Goal: Navigation & Orientation: Find specific page/section

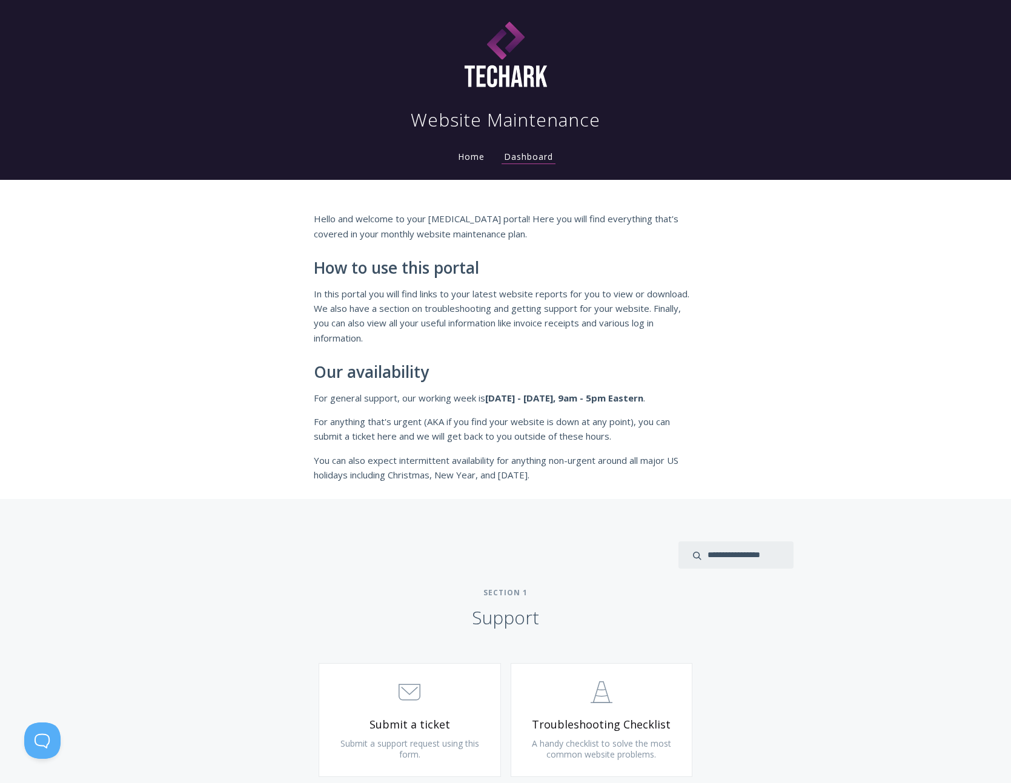
click at [469, 161] on link "Home" at bounding box center [470, 157] width 31 height 12
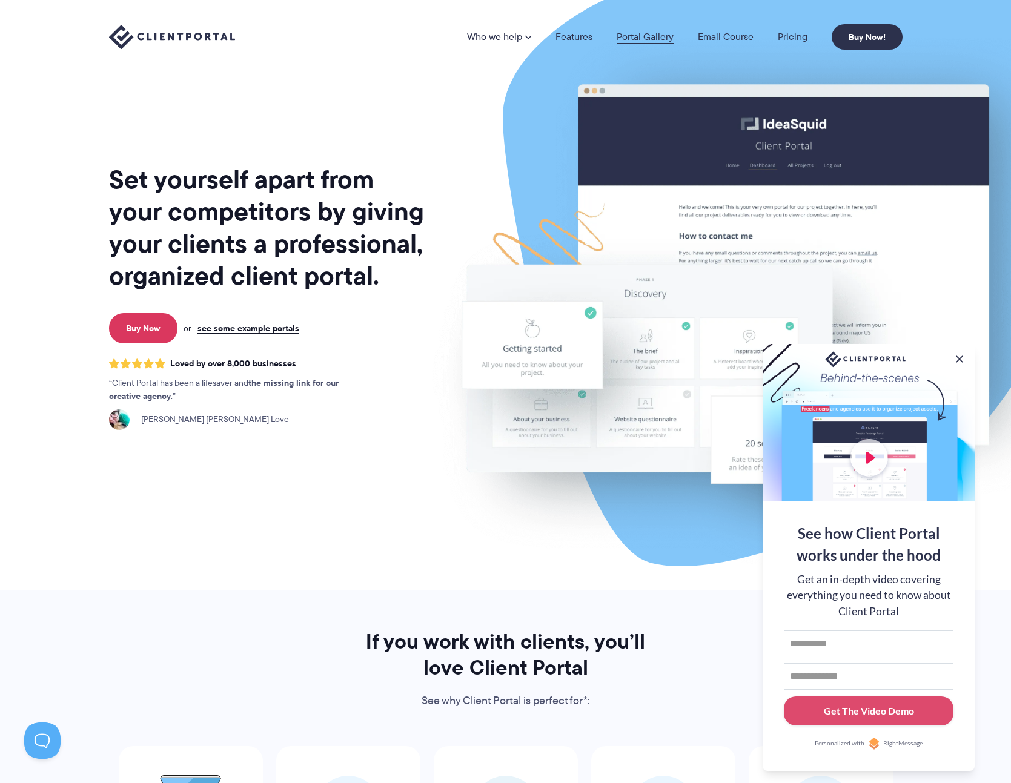
click at [629, 34] on link "Portal Gallery" at bounding box center [645, 37] width 57 height 10
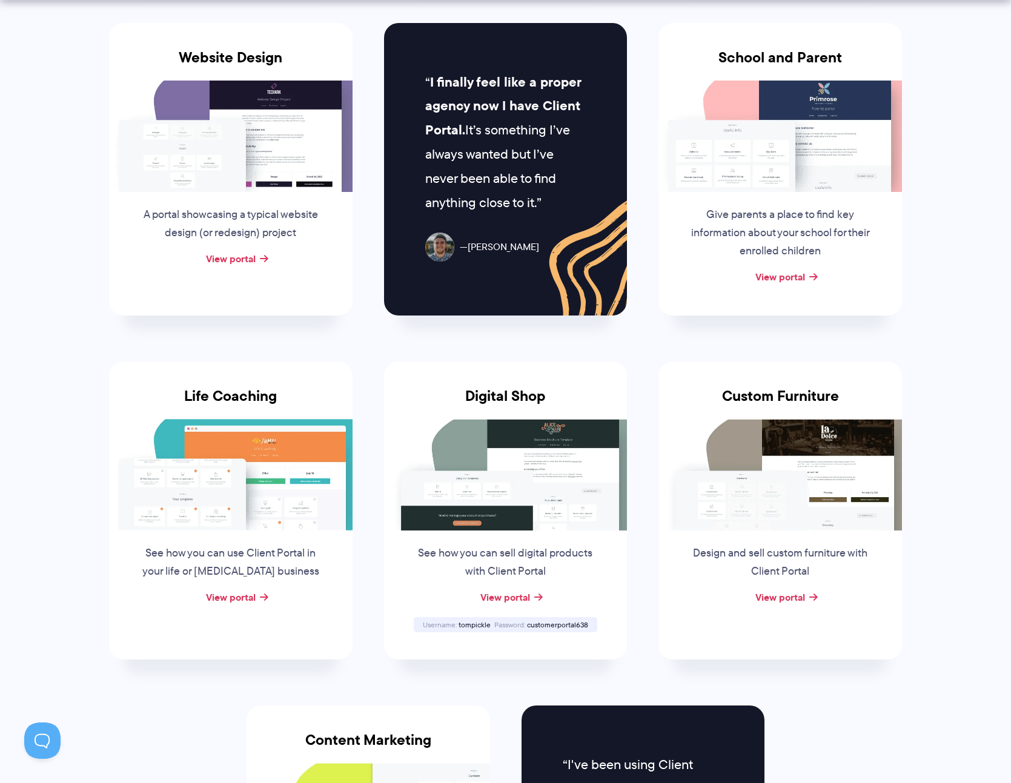
scroll to position [936, 0]
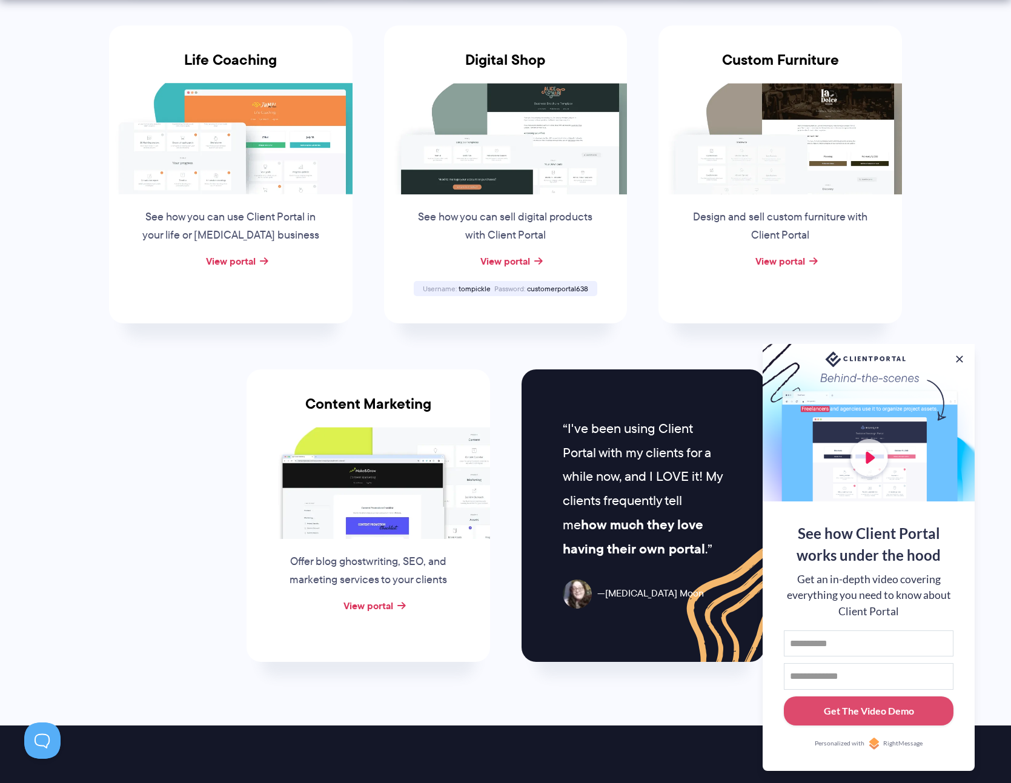
click at [94, 447] on ul "Paid Discovery Use Client Portal to offer a productized, paid discovery service…" at bounding box center [505, 2] width 825 height 1365
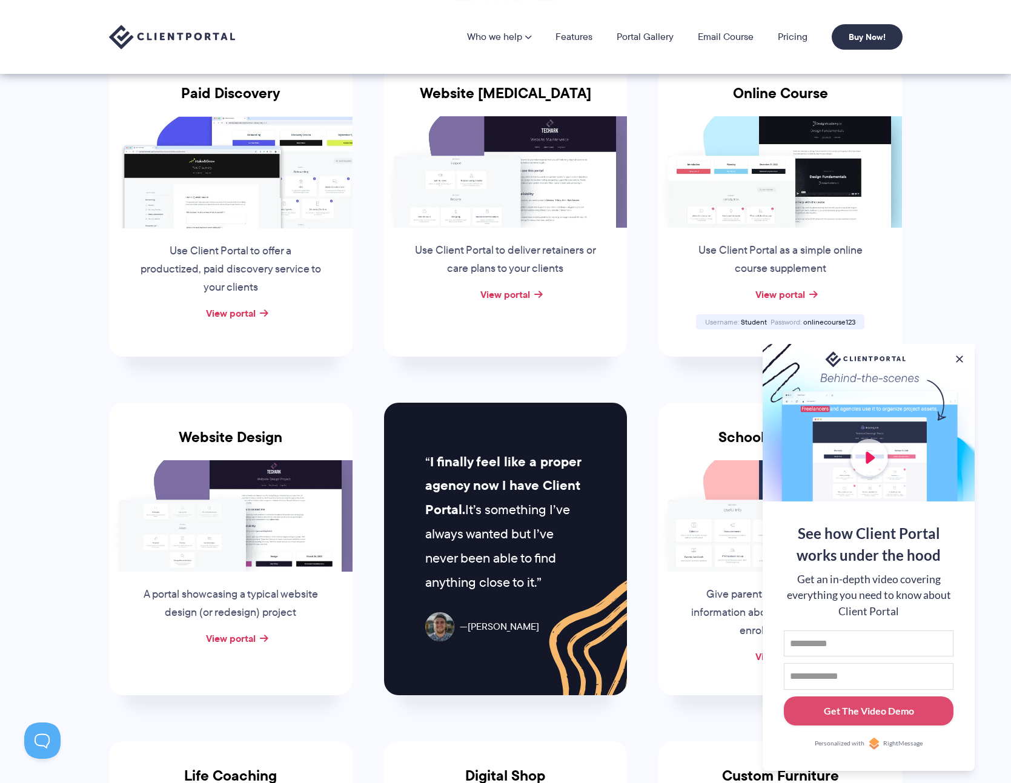
scroll to position [157, 0]
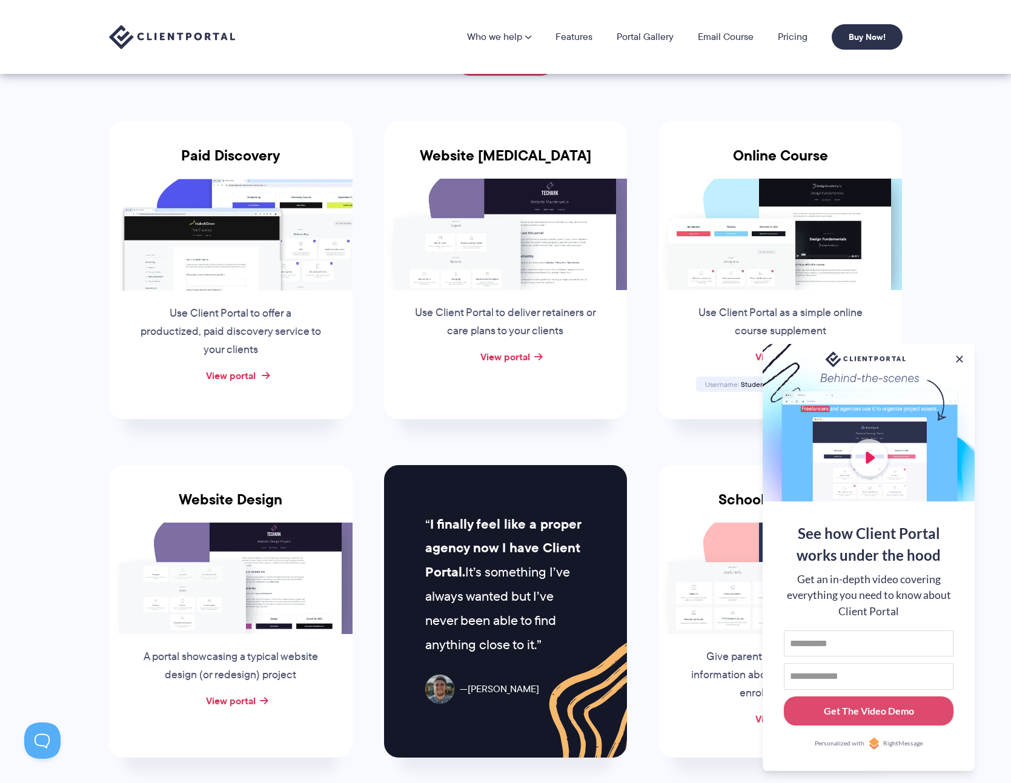
click at [229, 377] on link "View portal" at bounding box center [231, 375] width 50 height 15
